Goal: Information Seeking & Learning: Learn about a topic

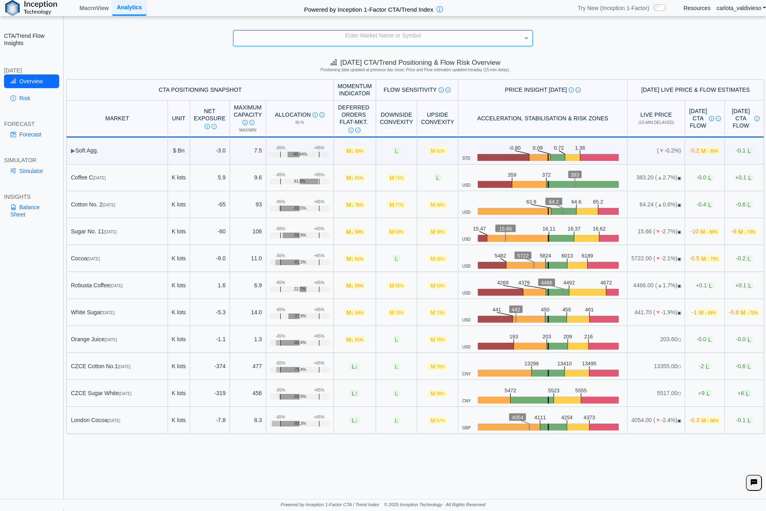
click at [479, 37] on div "Enter Market Name or Symbol" at bounding box center [382, 38] width 299 height 15
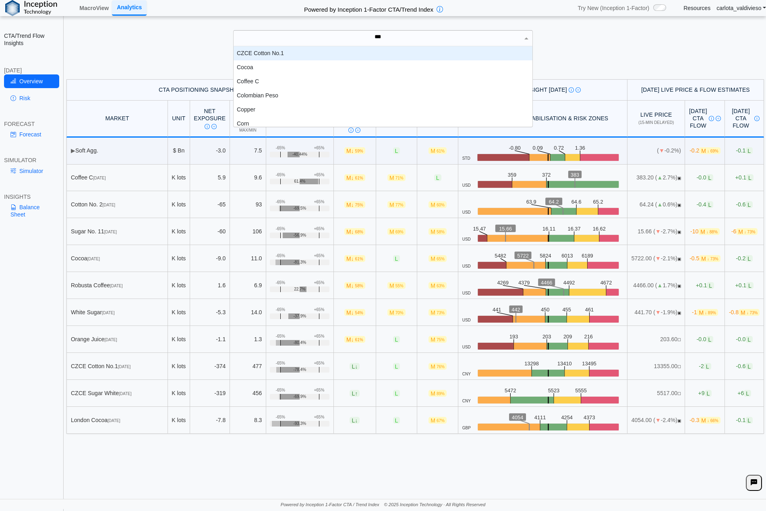
scroll to position [21, 292]
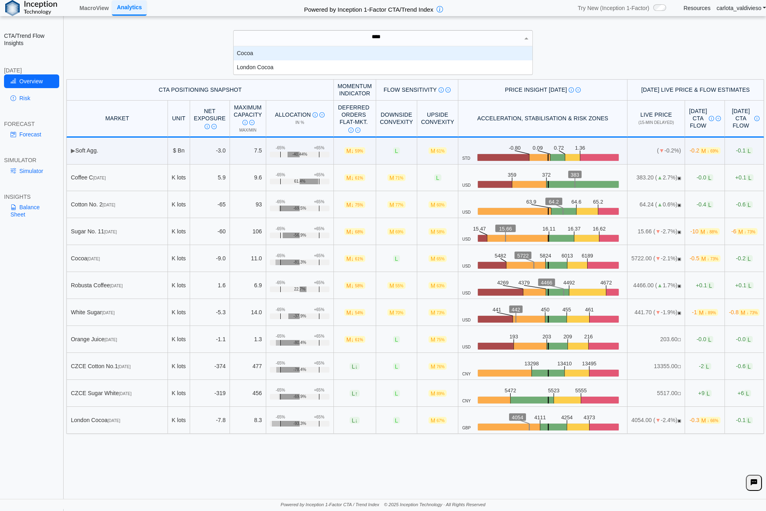
type input "*****"
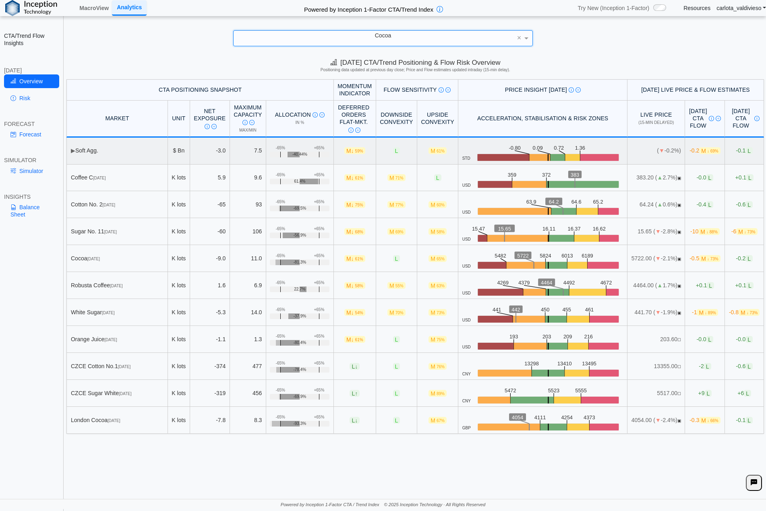
click at [71, 152] on span "▶" at bounding box center [73, 150] width 4 height 6
click at [71, 149] on span "▶" at bounding box center [73, 150] width 4 height 6
click at [82, 156] on td "▶ Soft Agg." at bounding box center [116, 151] width 101 height 27
click at [74, 153] on span "▶" at bounding box center [73, 150] width 4 height 6
click at [96, 146] on td "▶ Soft Agg." at bounding box center [116, 151] width 101 height 27
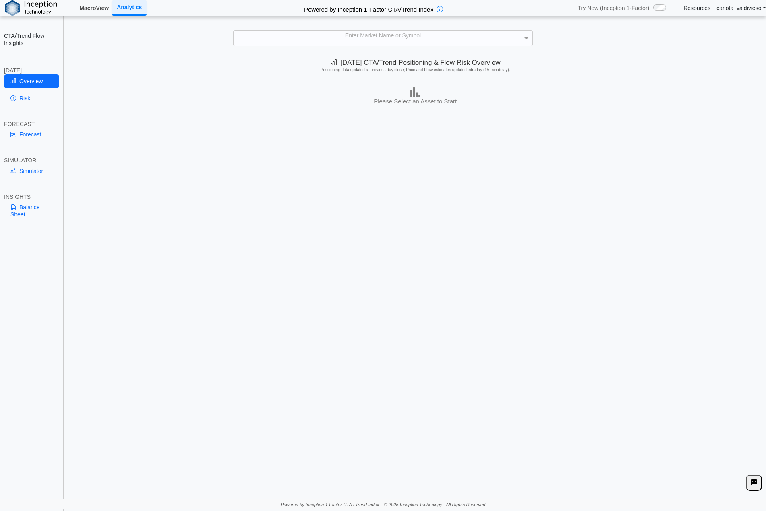
click at [95, 10] on link "MacroView" at bounding box center [94, 8] width 36 height 14
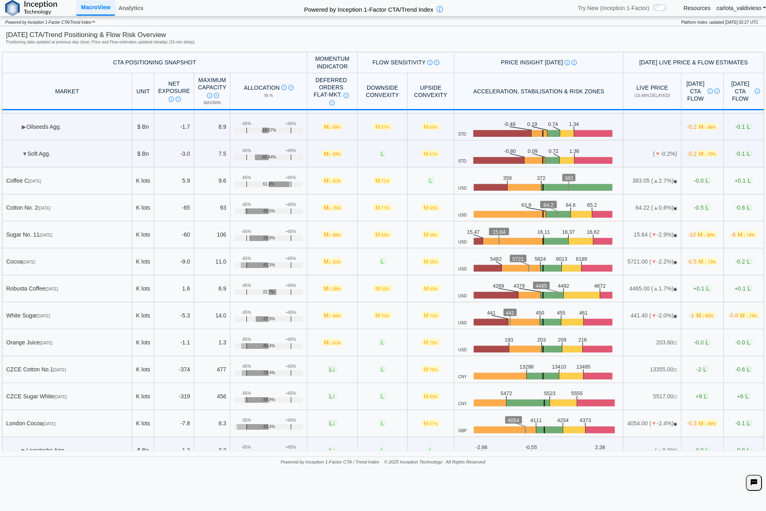
scroll to position [252, 0]
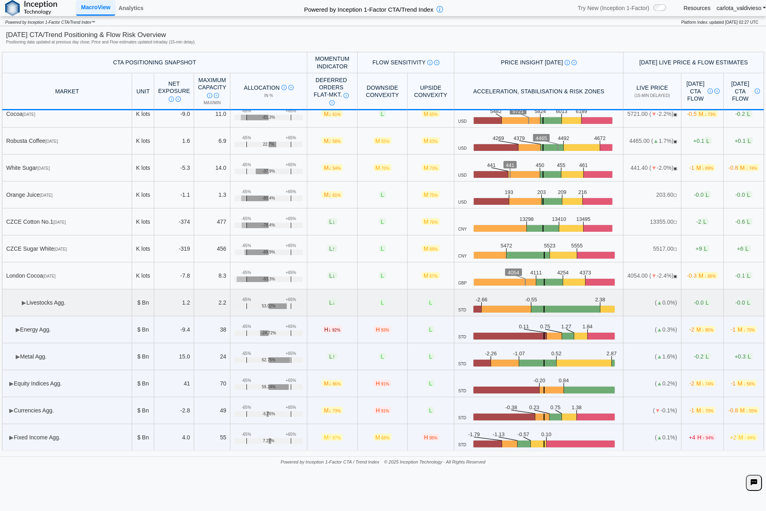
click at [35, 305] on td "▶ Livestocks Agg." at bounding box center [67, 302] width 130 height 27
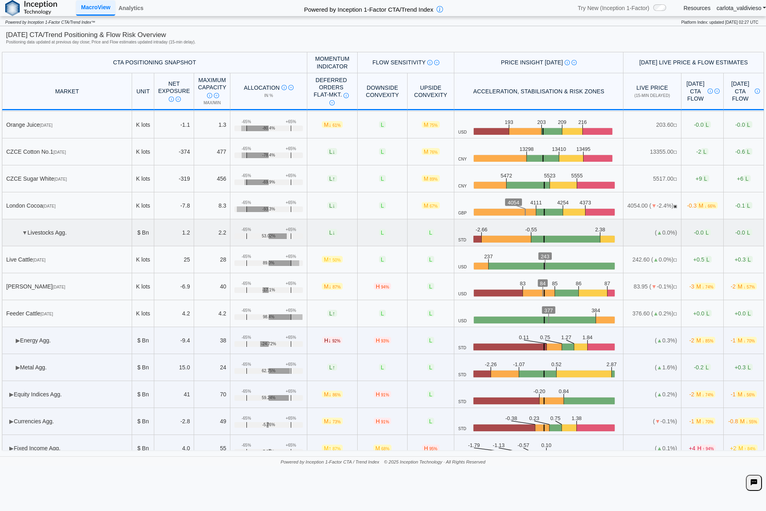
scroll to position [333, 0]
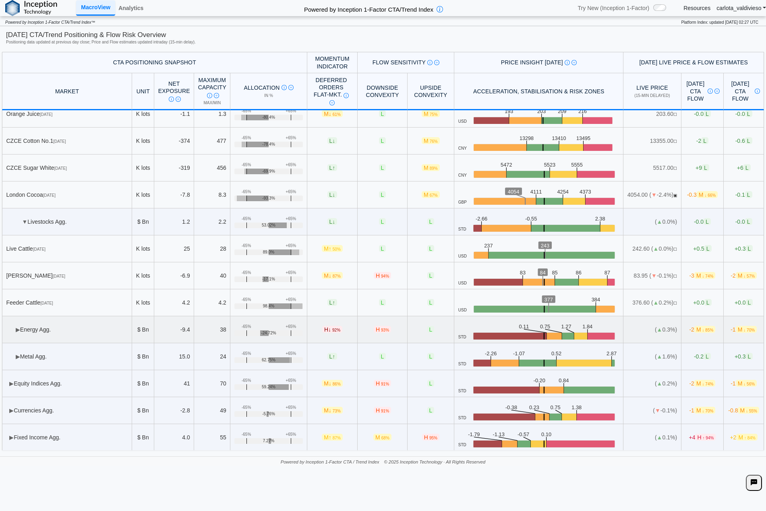
click at [14, 327] on td "▶ Energy Agg." at bounding box center [67, 329] width 130 height 27
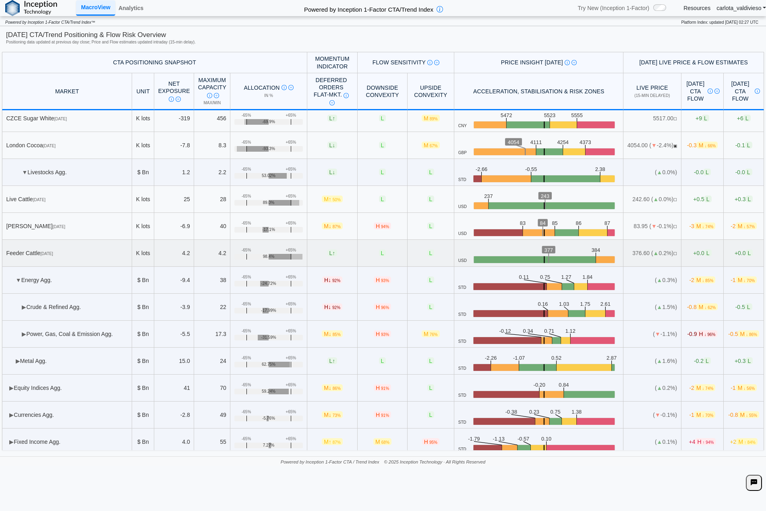
scroll to position [387, 0]
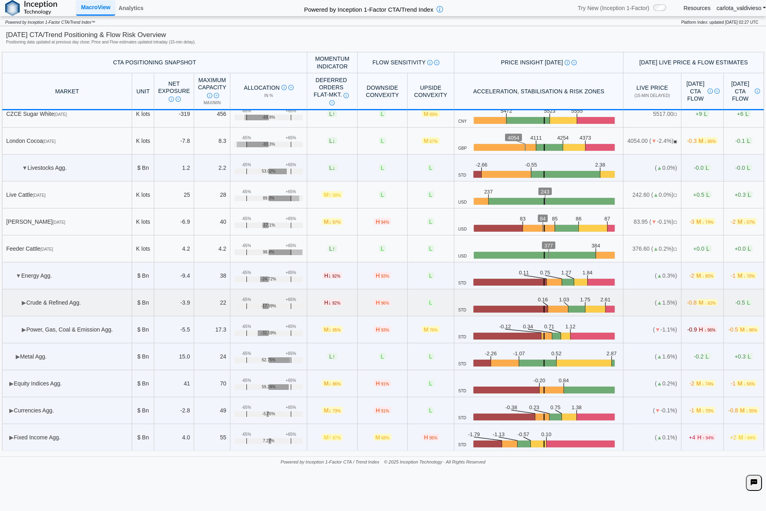
click at [22, 304] on span "▶" at bounding box center [24, 302] width 4 height 6
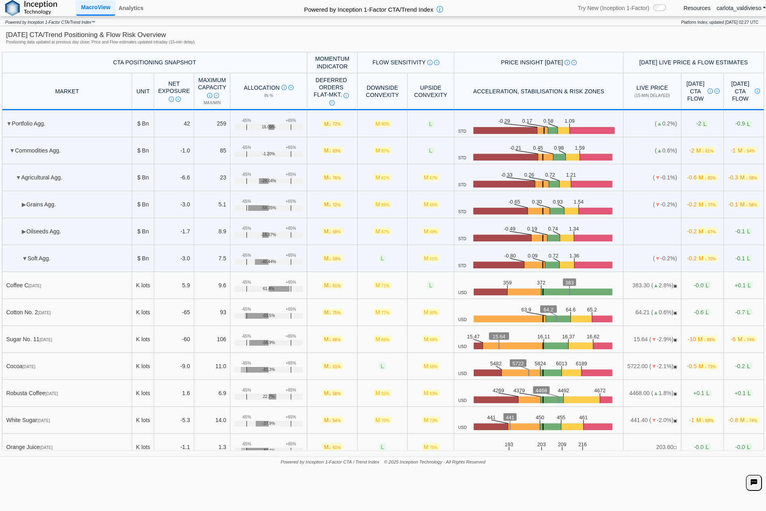
scroll to position [404, 0]
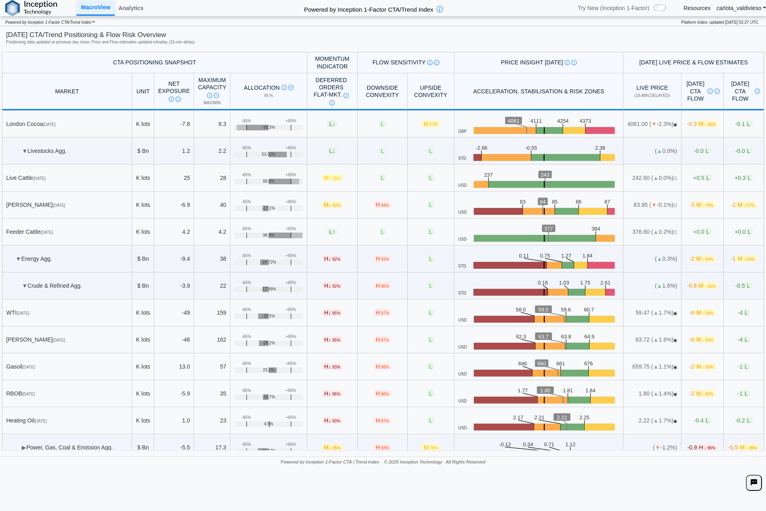
click at [78, 498] on div "**********" at bounding box center [383, 255] width 766 height 511
